Goal: Register for event/course

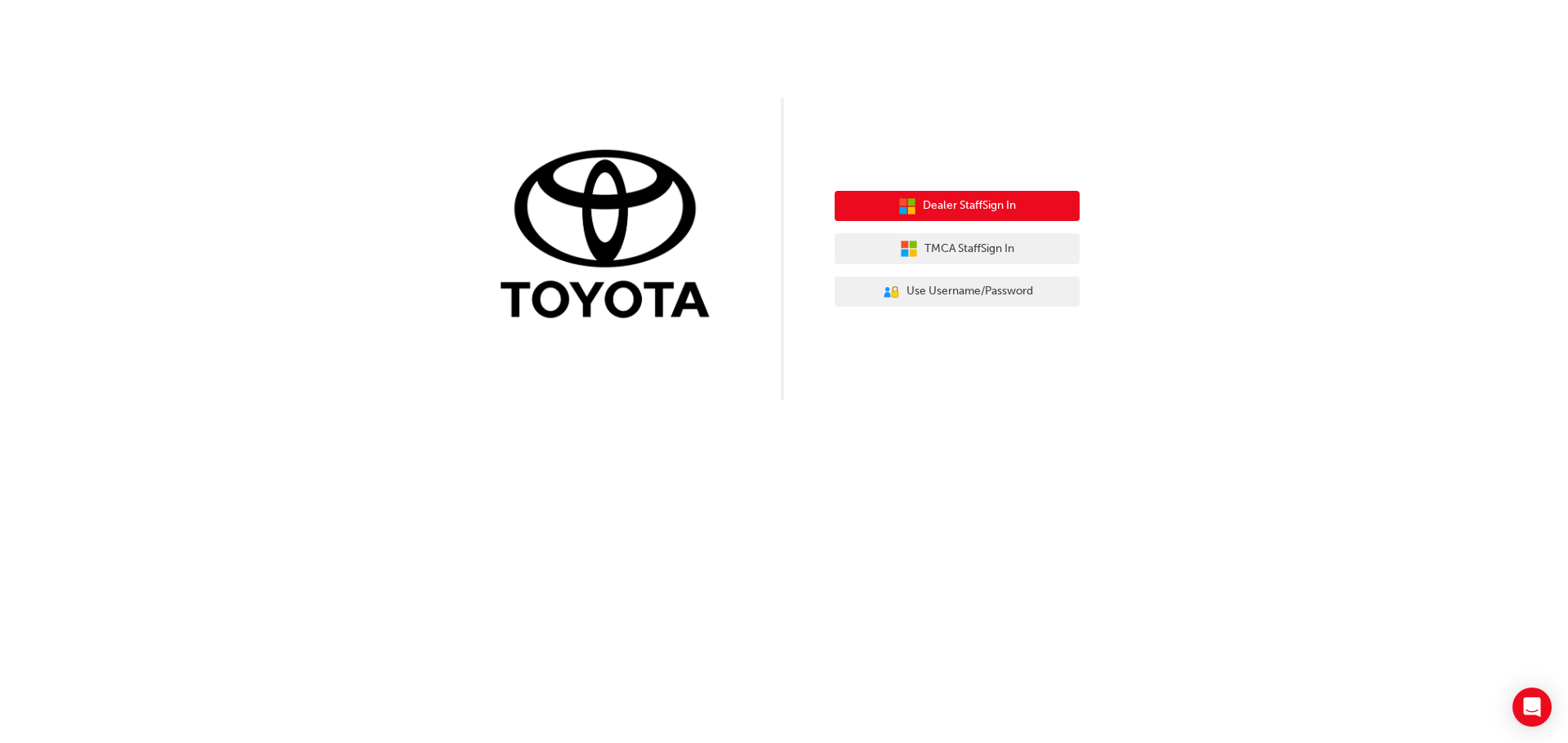
click at [1006, 213] on span "Dealer Staff Sign In" at bounding box center [969, 206] width 93 height 19
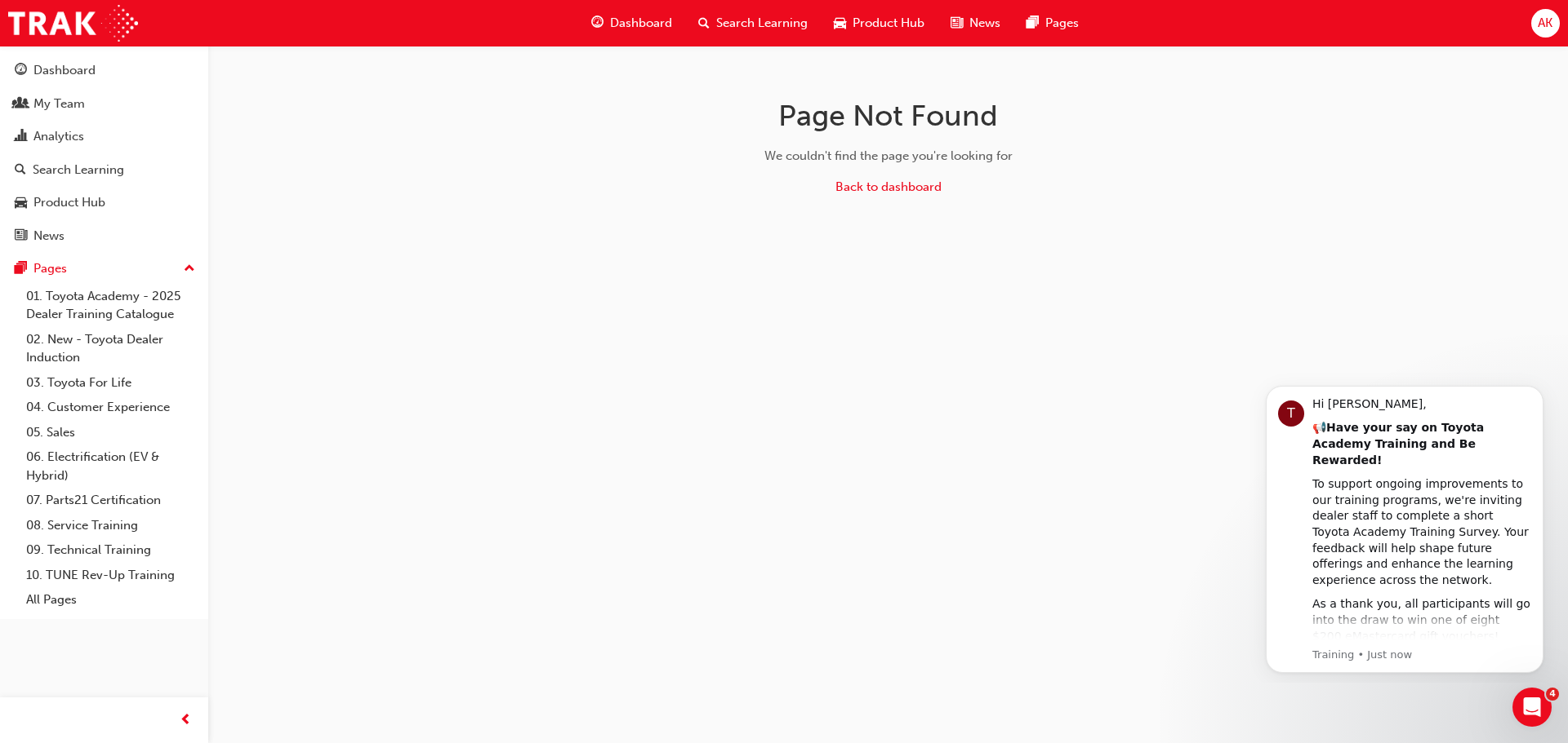
click at [633, 23] on span "Dashboard" at bounding box center [641, 23] width 62 height 19
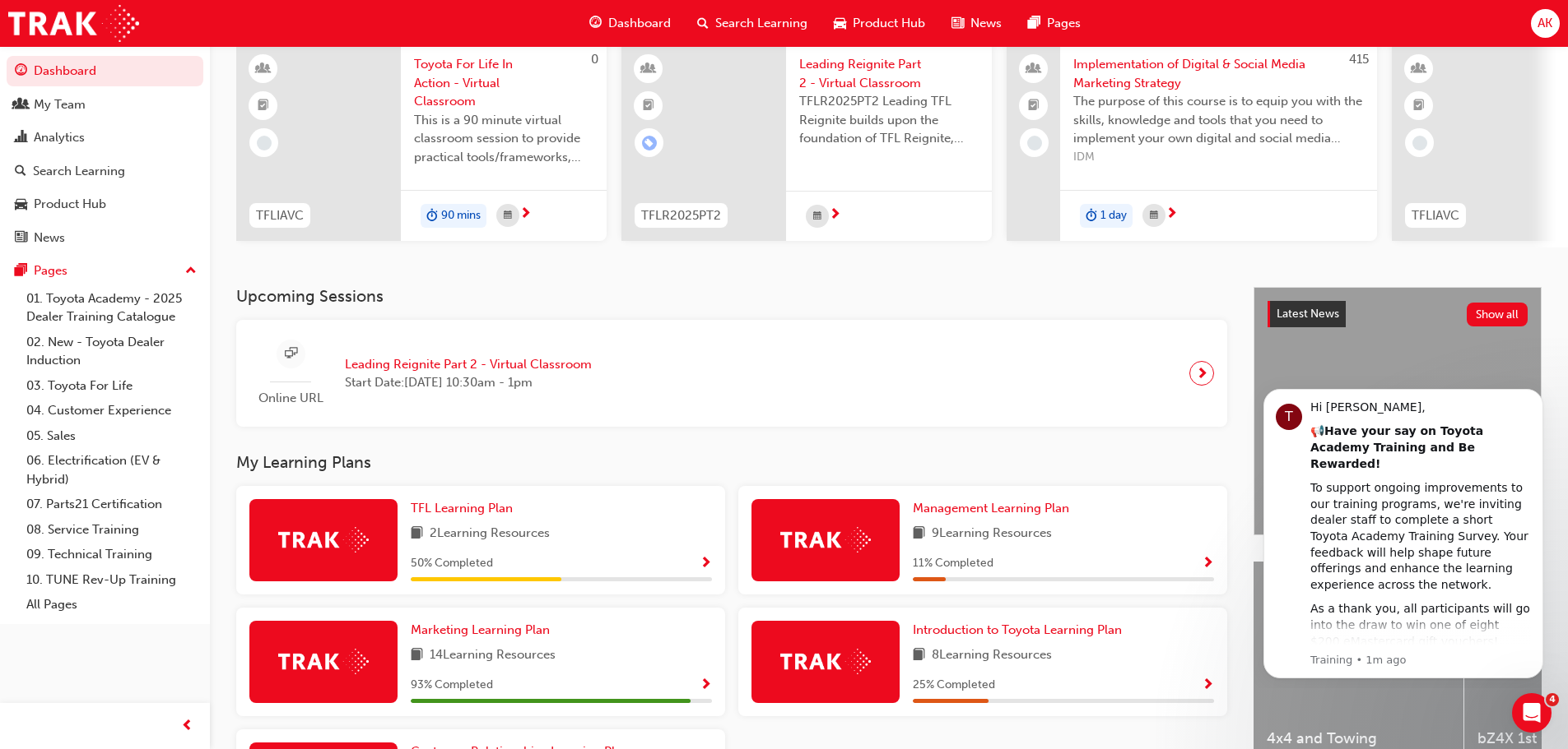
scroll to position [164, 0]
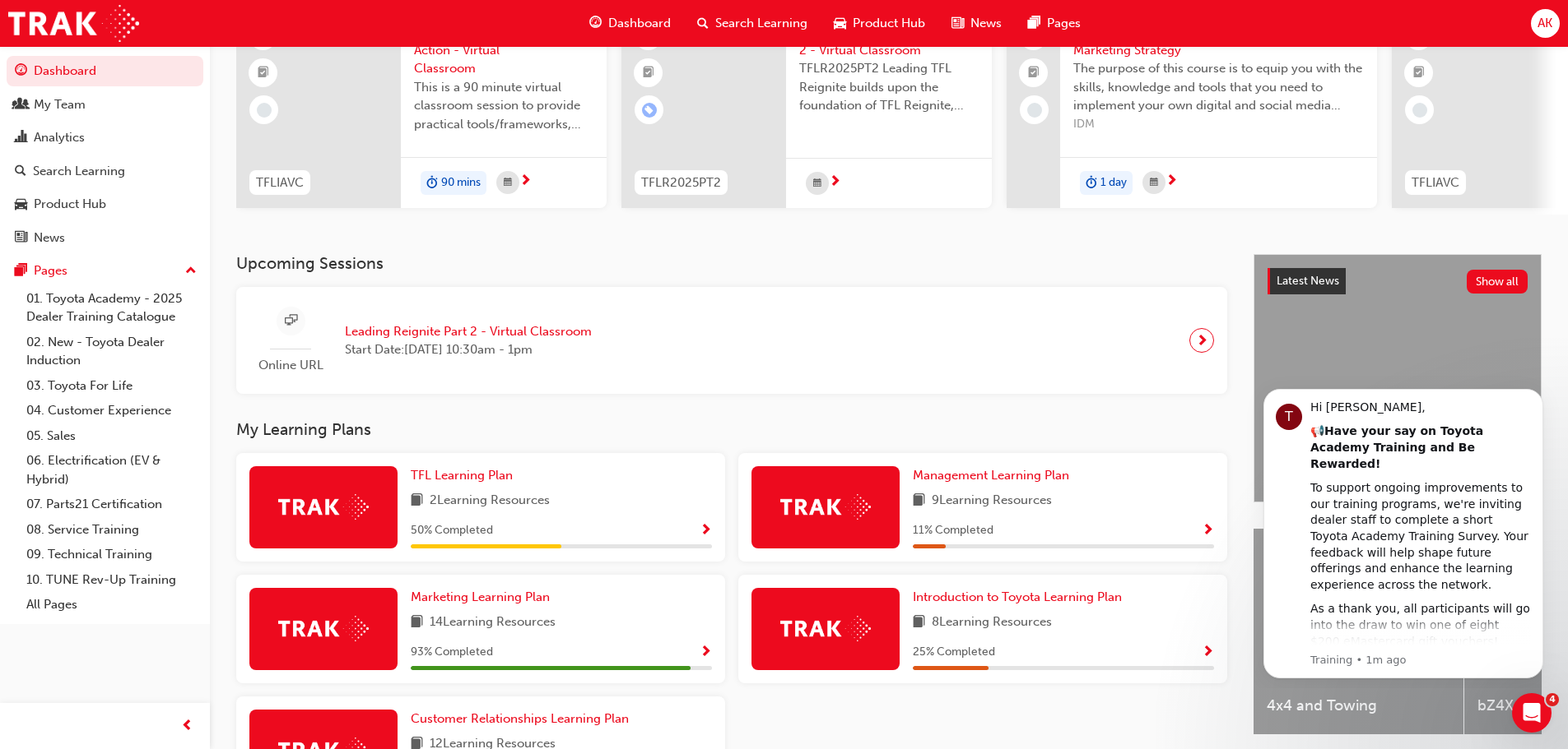
click at [516, 335] on span "Leading Reignite Part 2 - Virtual Classroom" at bounding box center [468, 332] width 247 height 19
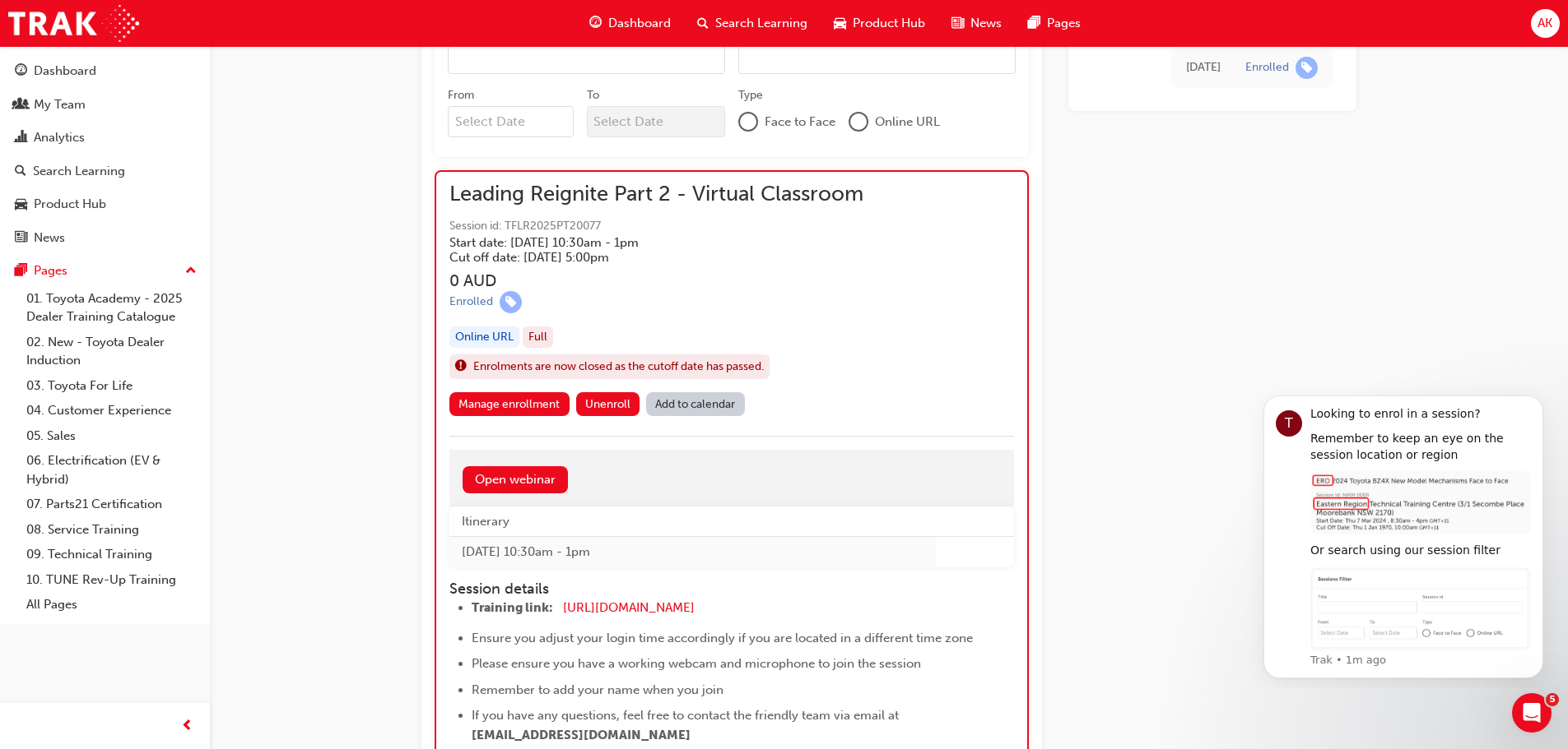
scroll to position [1011, 0]
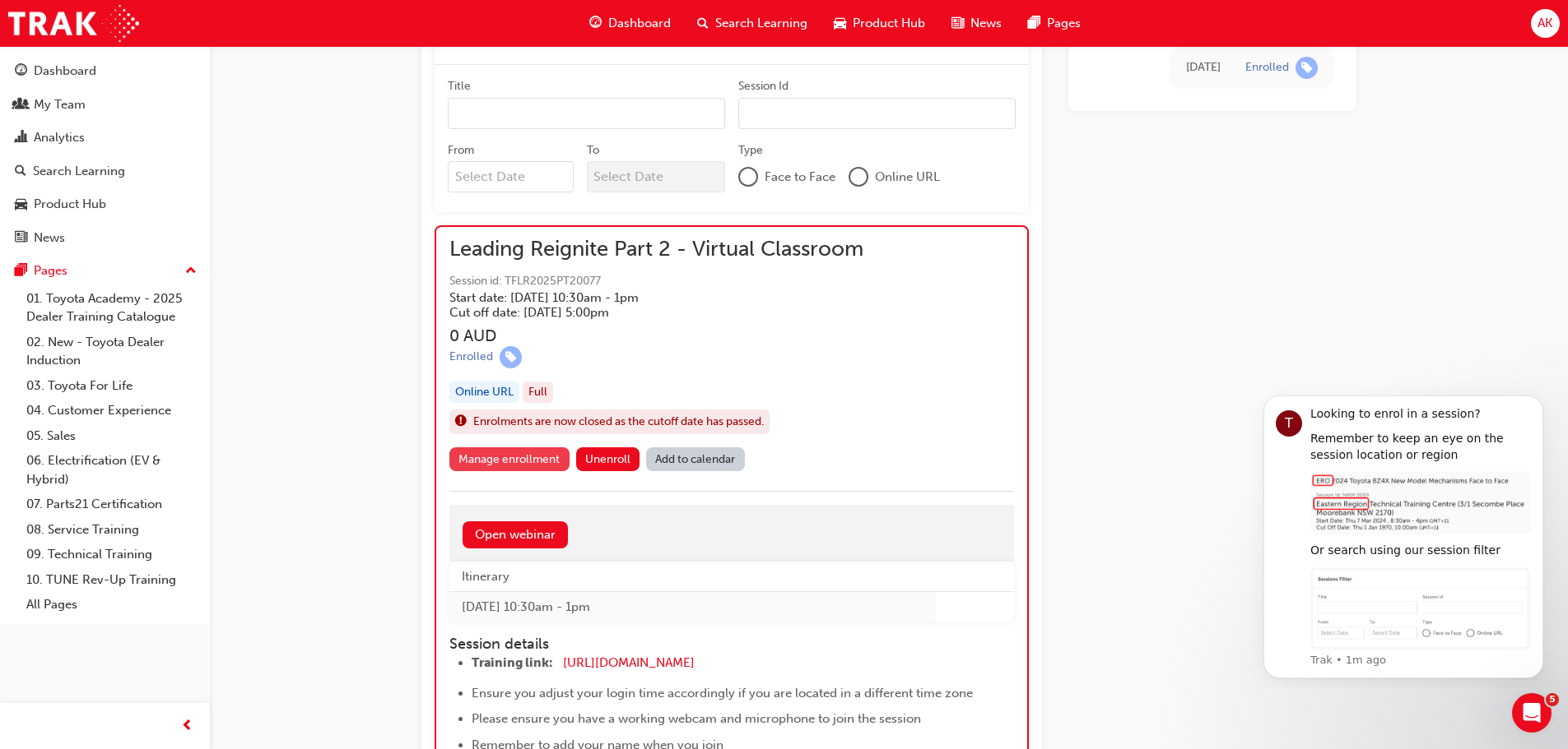
click at [488, 459] on link "Manage enrollment" at bounding box center [510, 459] width 120 height 23
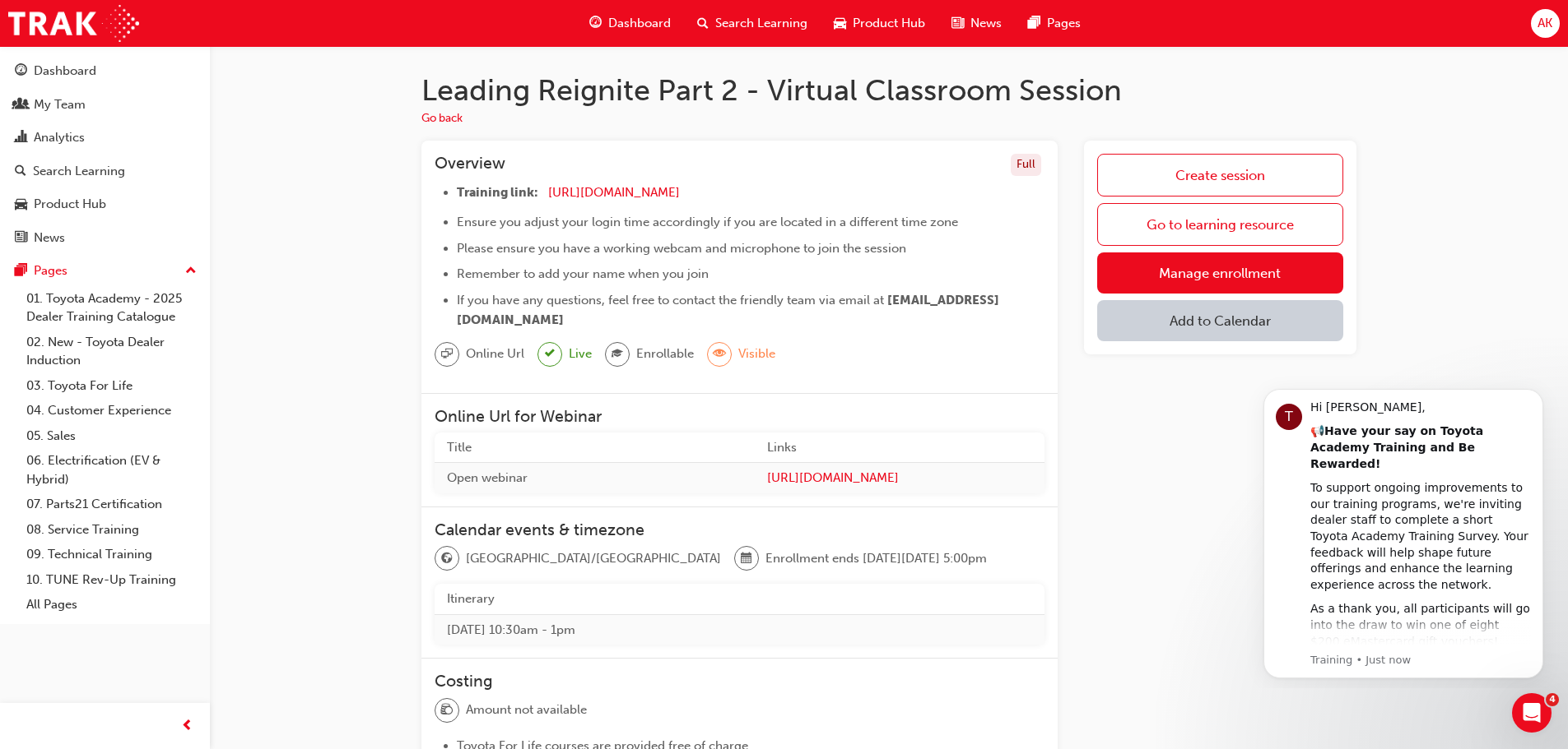
click at [1030, 163] on div "Full" at bounding box center [1026, 165] width 30 height 23
click at [444, 118] on button "Go back" at bounding box center [442, 118] width 41 height 19
